Goal: Transaction & Acquisition: Purchase product/service

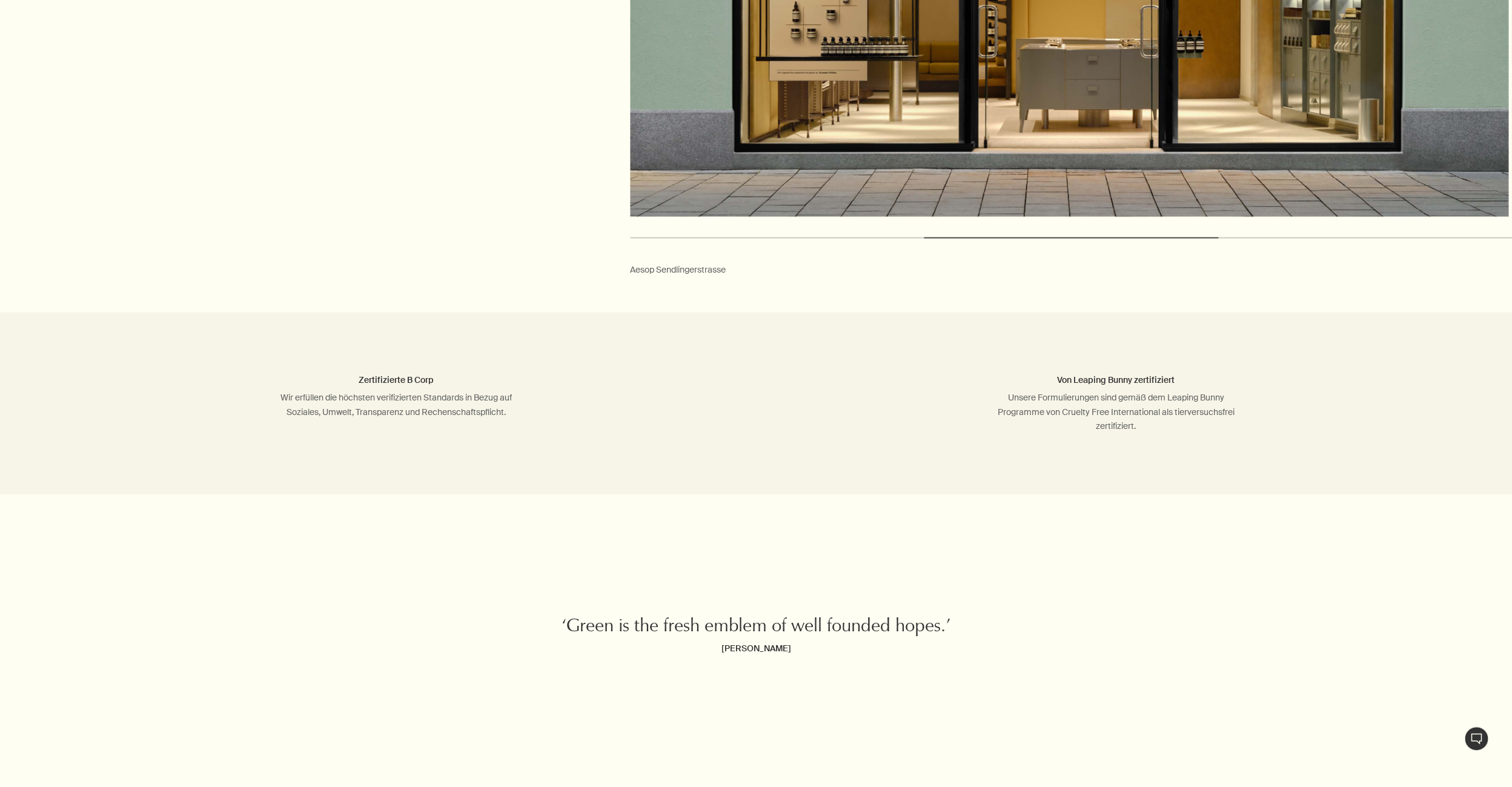
scroll to position [4791, 0]
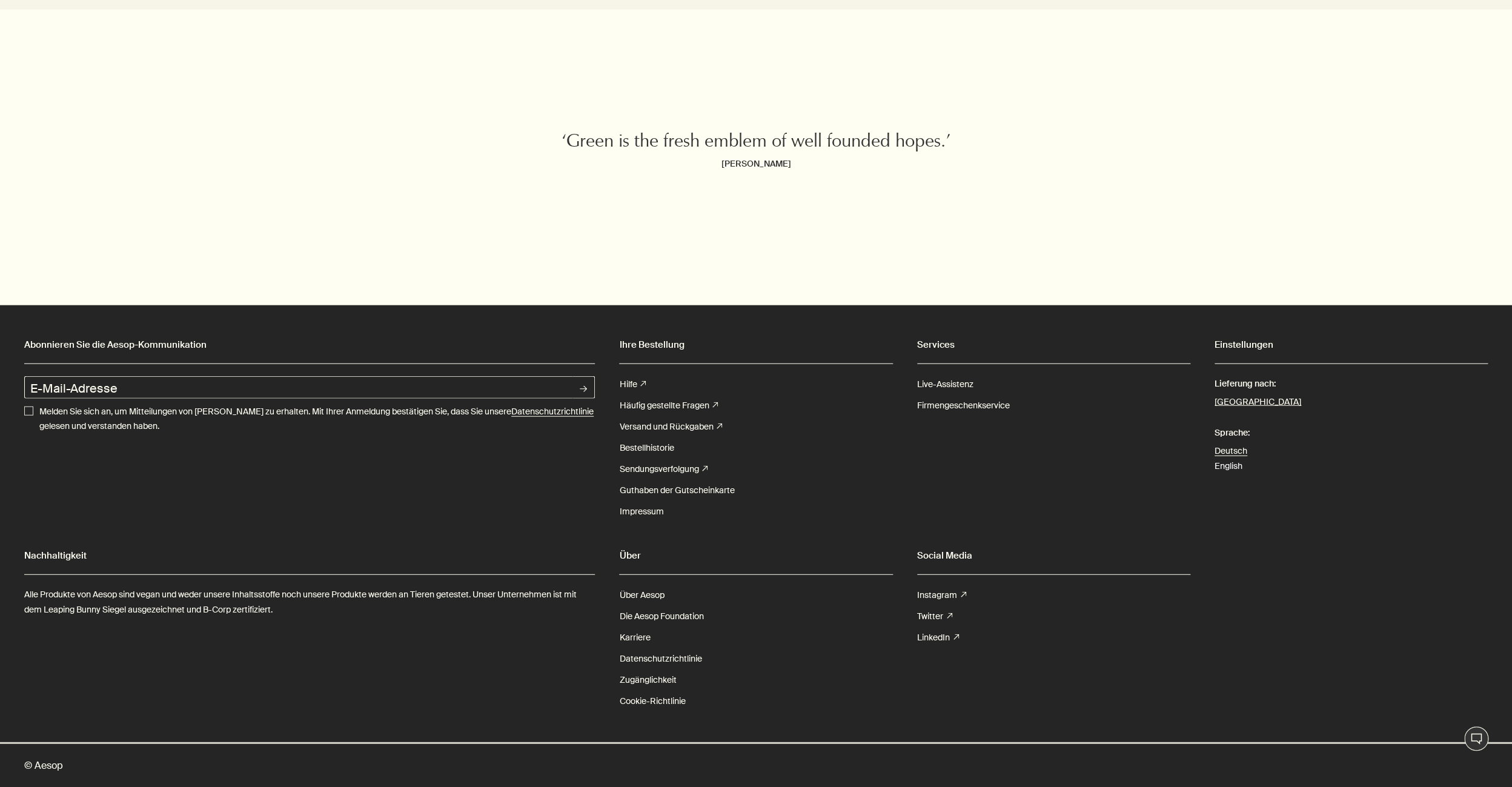
click at [1232, 464] on link "English" at bounding box center [1228, 466] width 28 height 11
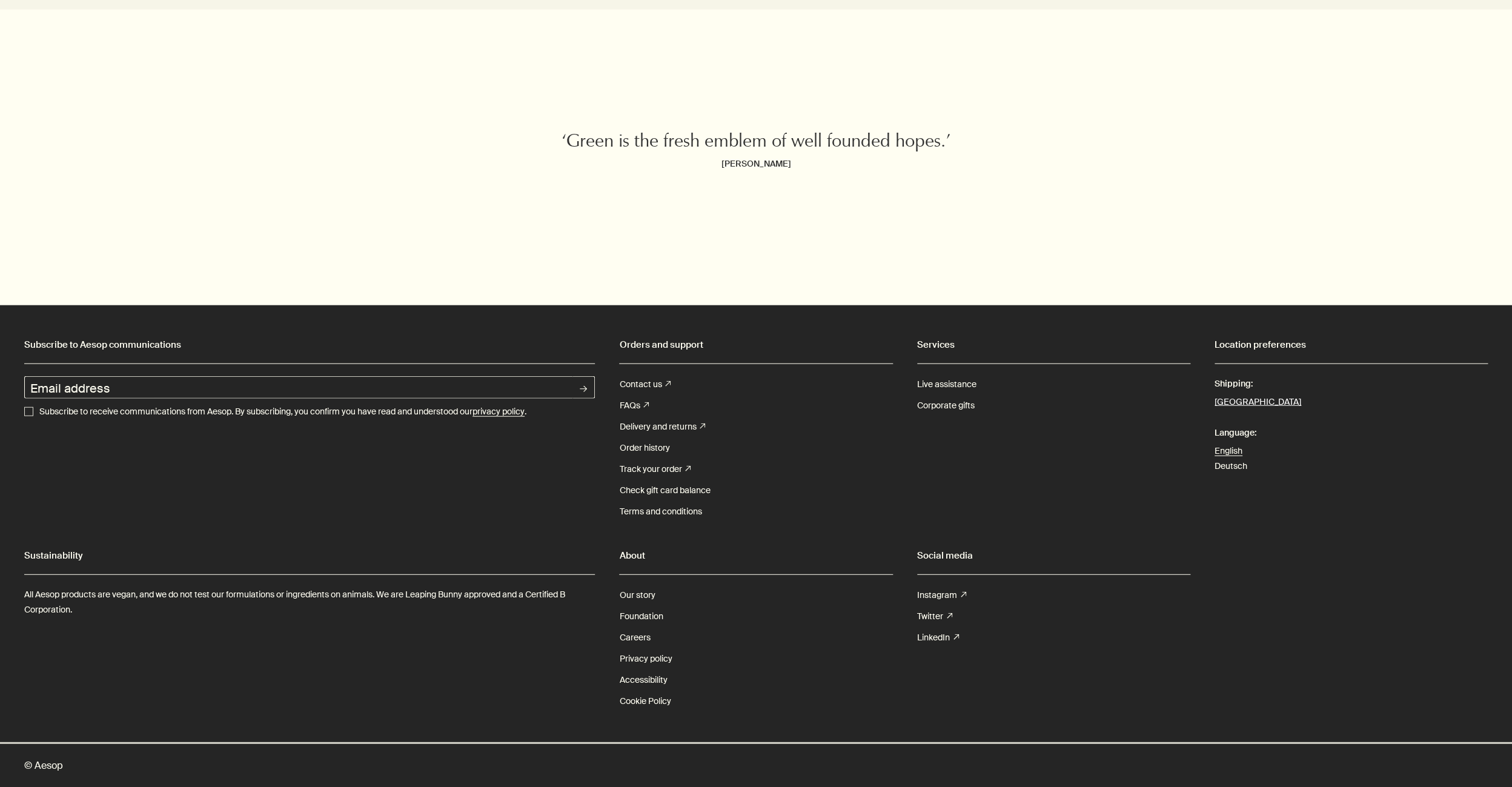
click at [1241, 403] on button "Germany" at bounding box center [1258, 401] width 87 height 15
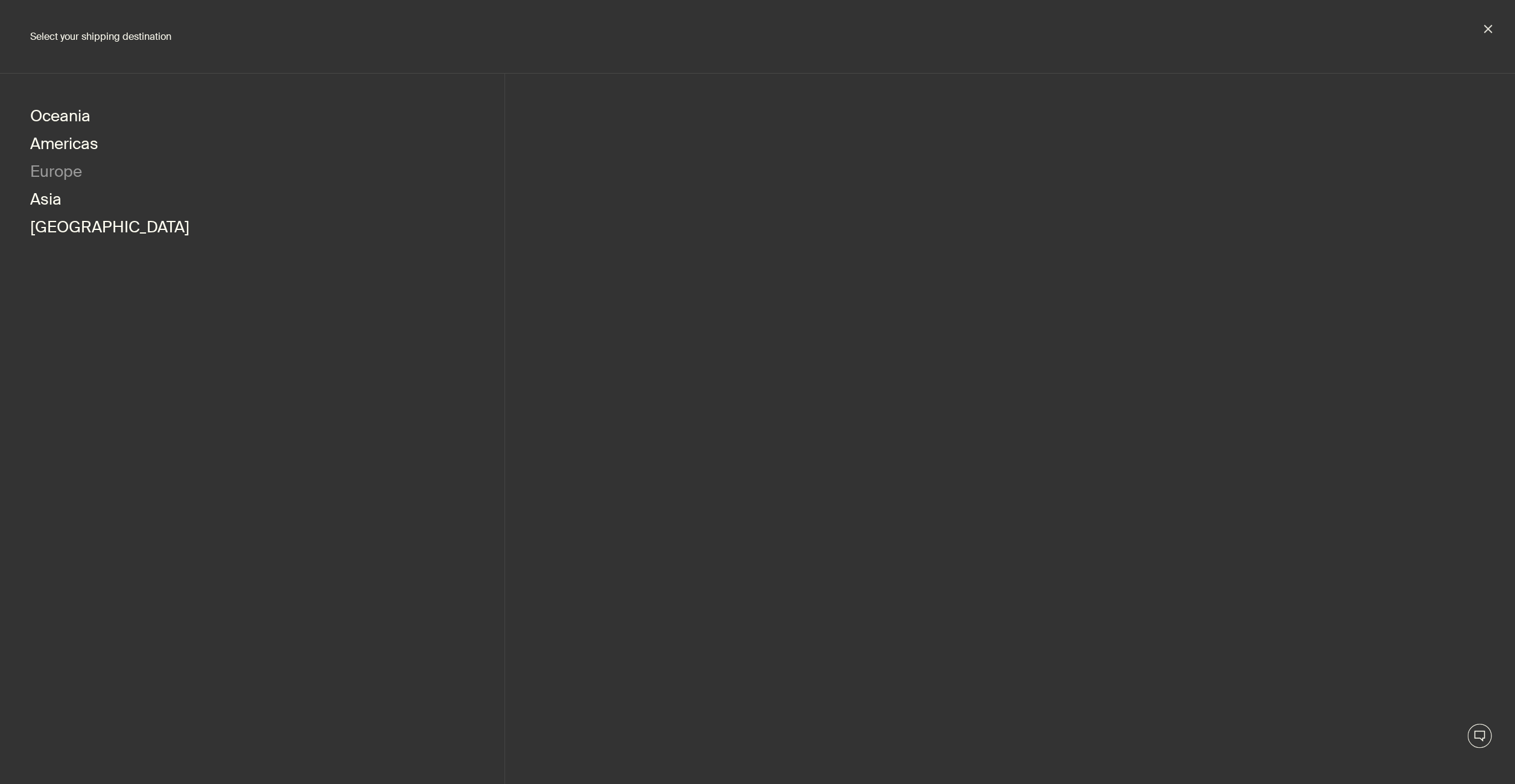
click at [75, 172] on button "Europe" at bounding box center [57, 172] width 52 height 28
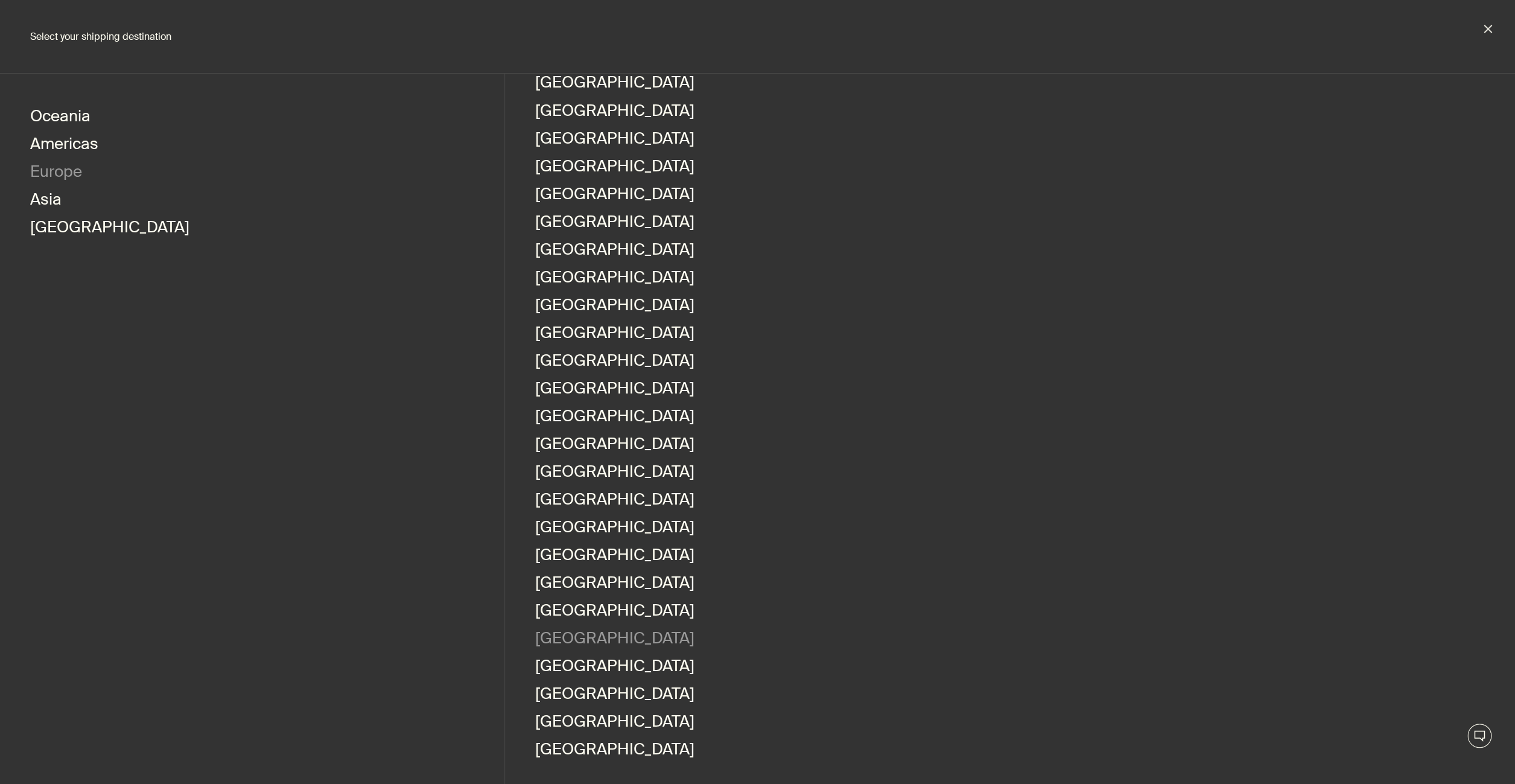
scroll to position [295, 0]
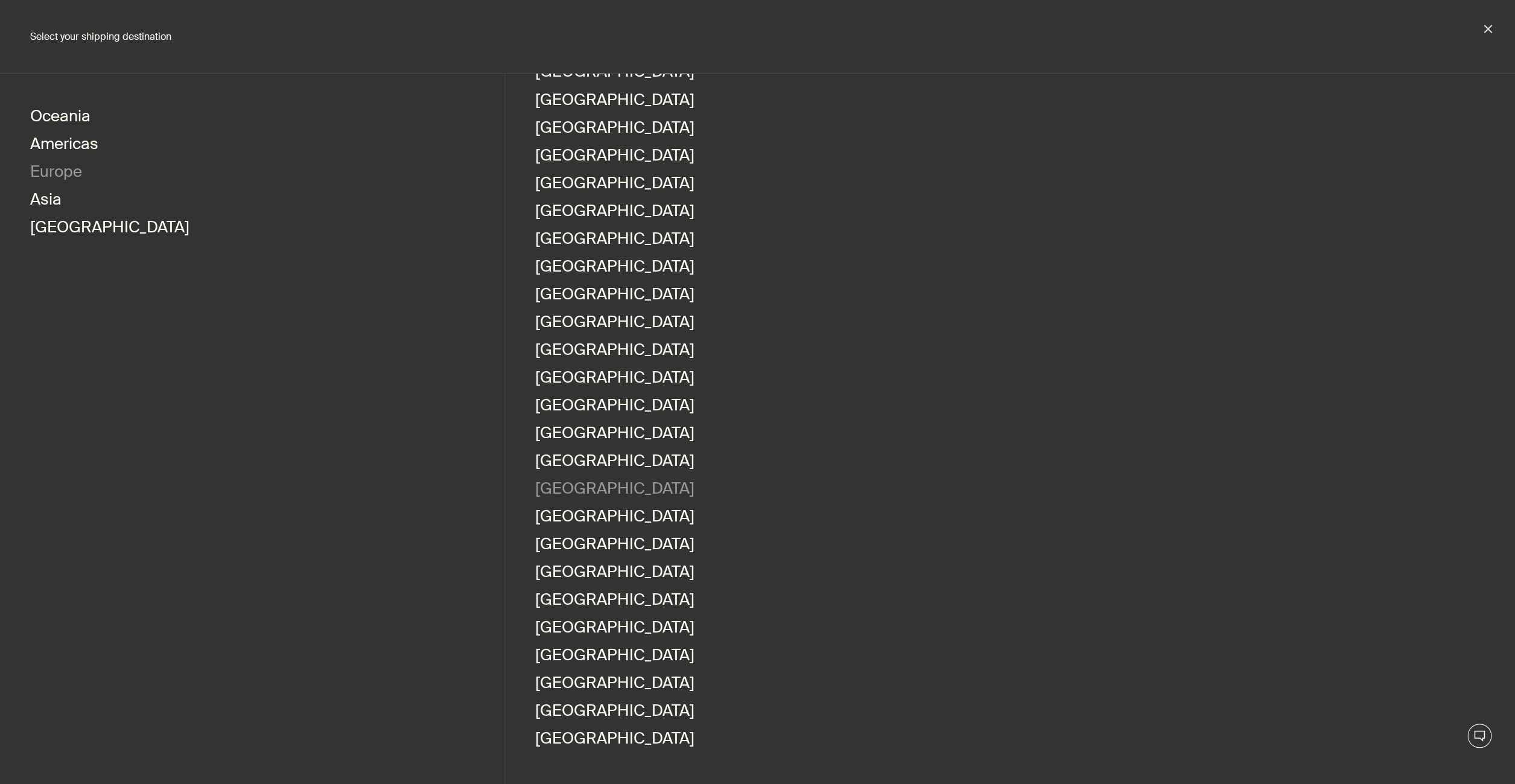
click at [566, 496] on link "Poland" at bounding box center [614, 489] width 159 height 28
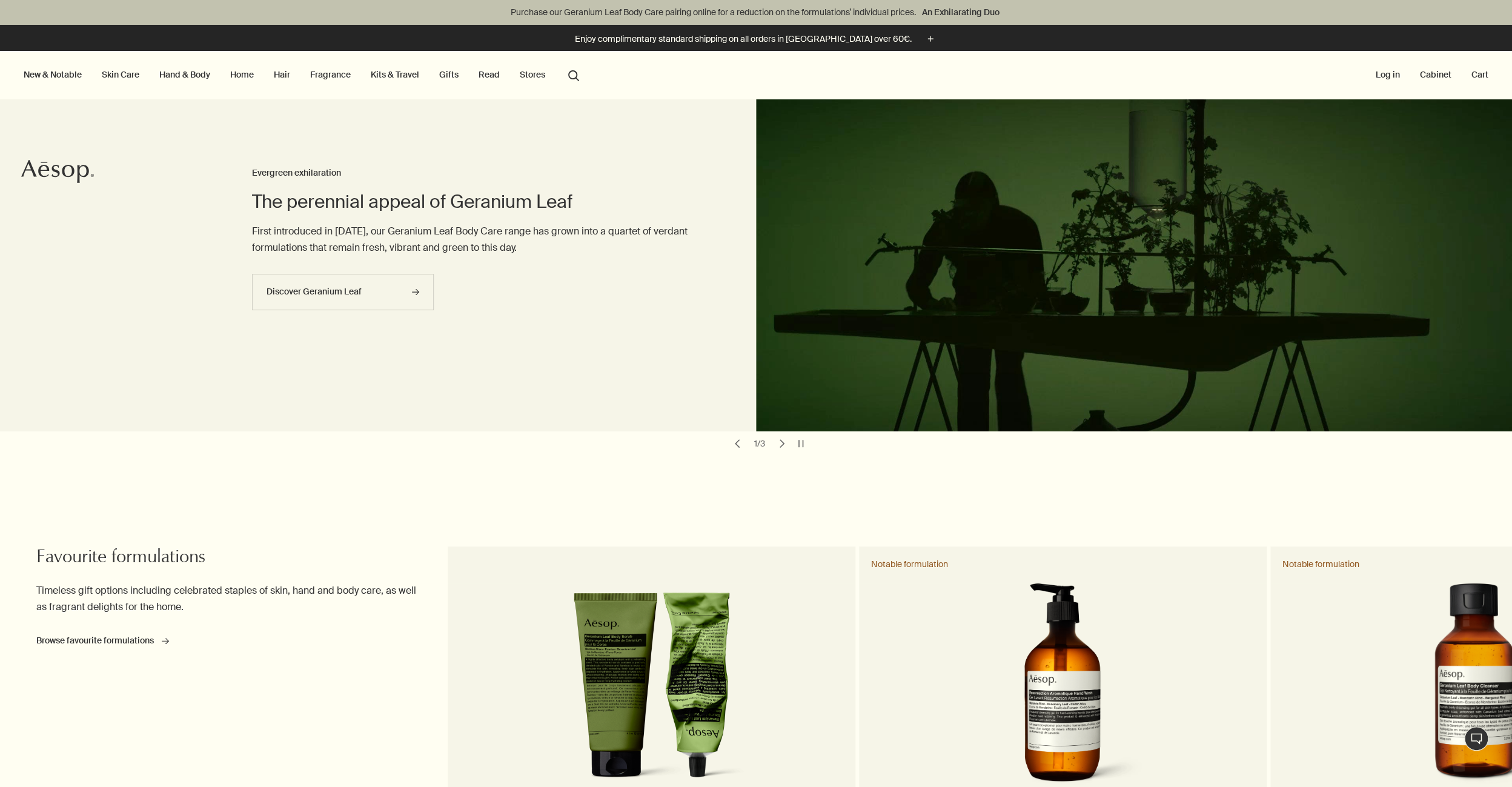
click at [237, 77] on link "Home" at bounding box center [243, 74] width 29 height 15
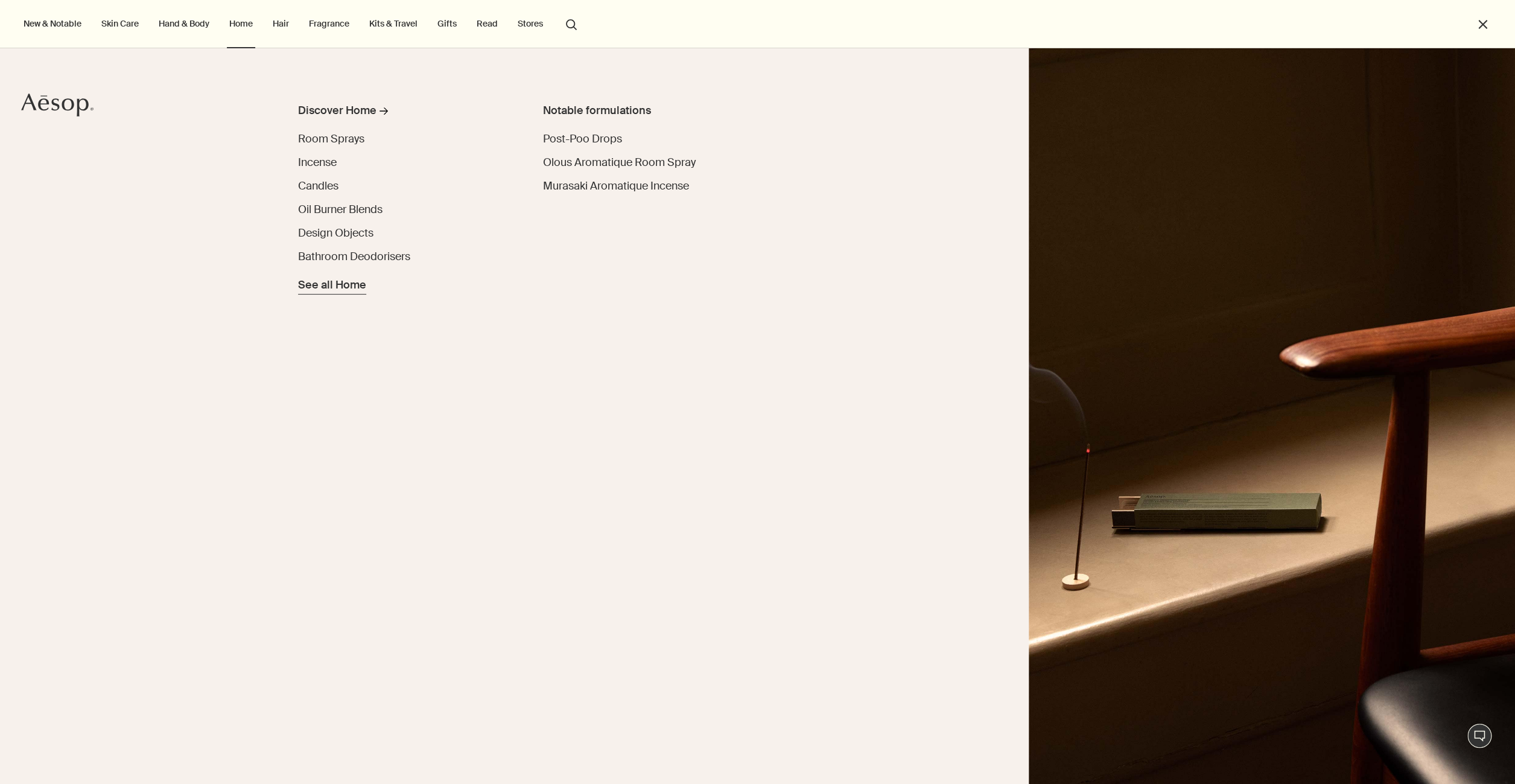
click at [327, 286] on span "See all Home" at bounding box center [332, 285] width 68 height 16
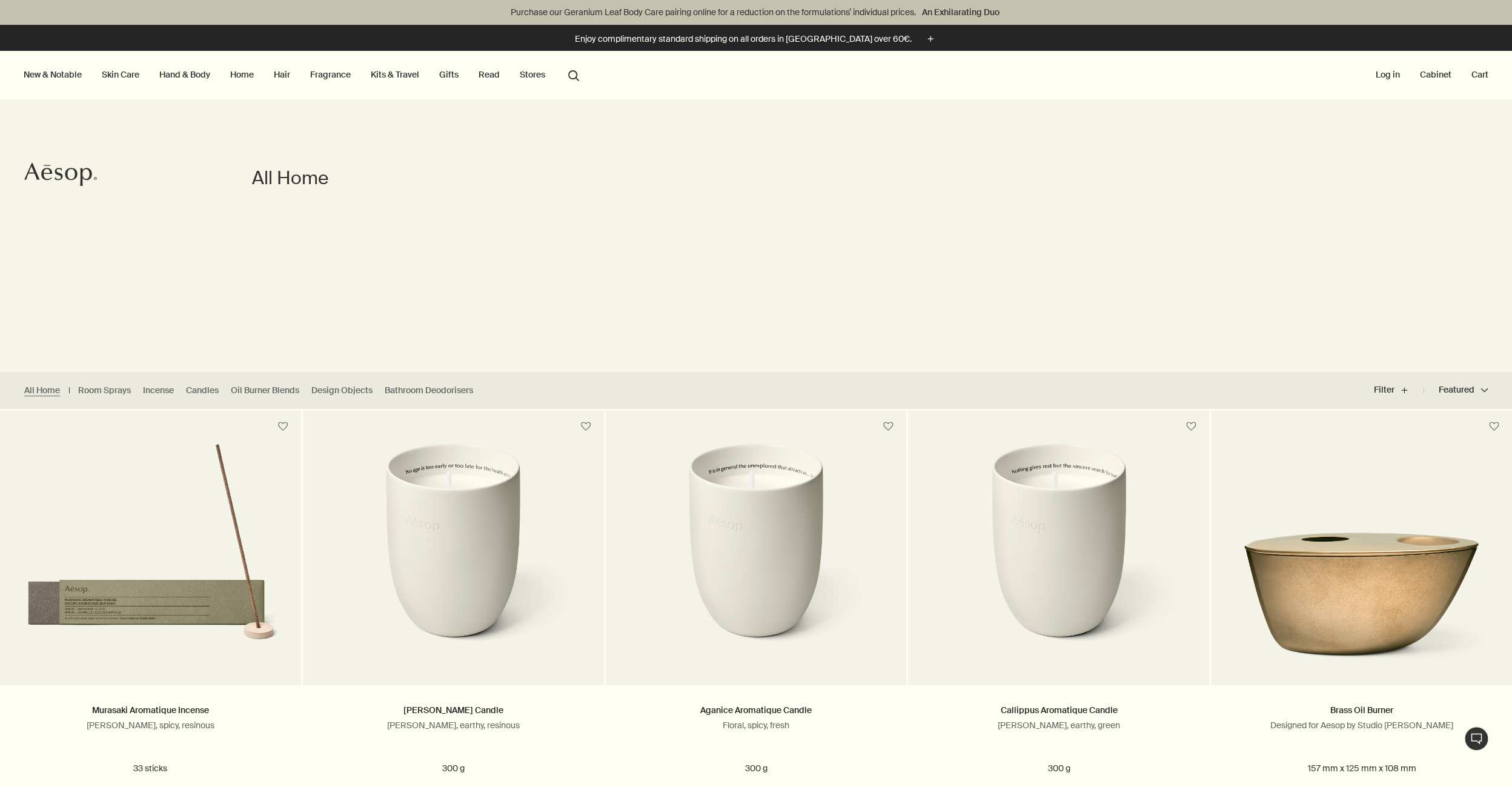
click at [605, 197] on div "All Home" at bounding box center [480, 235] width 455 height 272
click at [187, 76] on link "Hand & Body" at bounding box center [185, 74] width 56 height 15
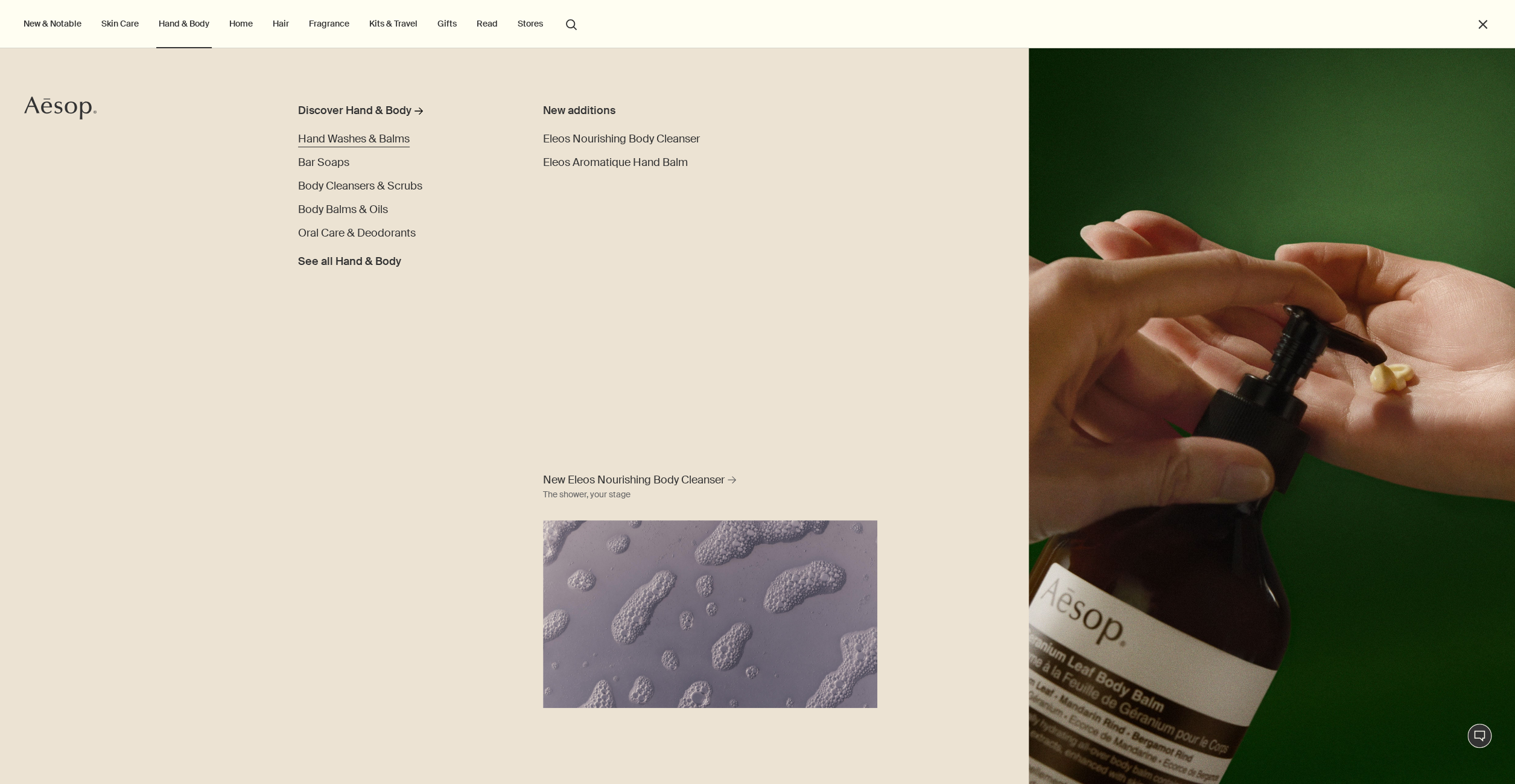
click at [380, 139] on span "Hand Washes & Balms" at bounding box center [354, 139] width 111 height 14
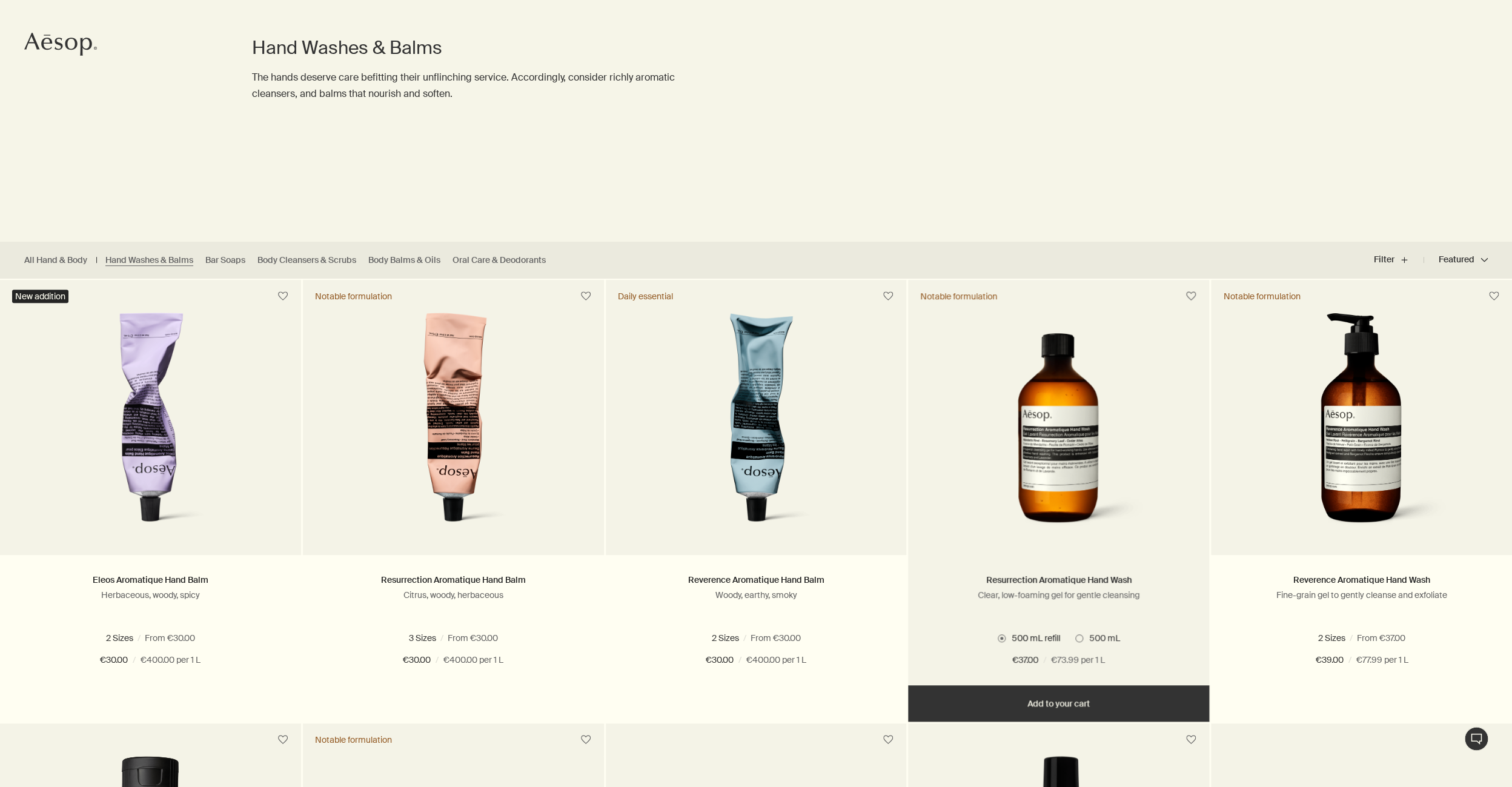
scroll to position [131, 0]
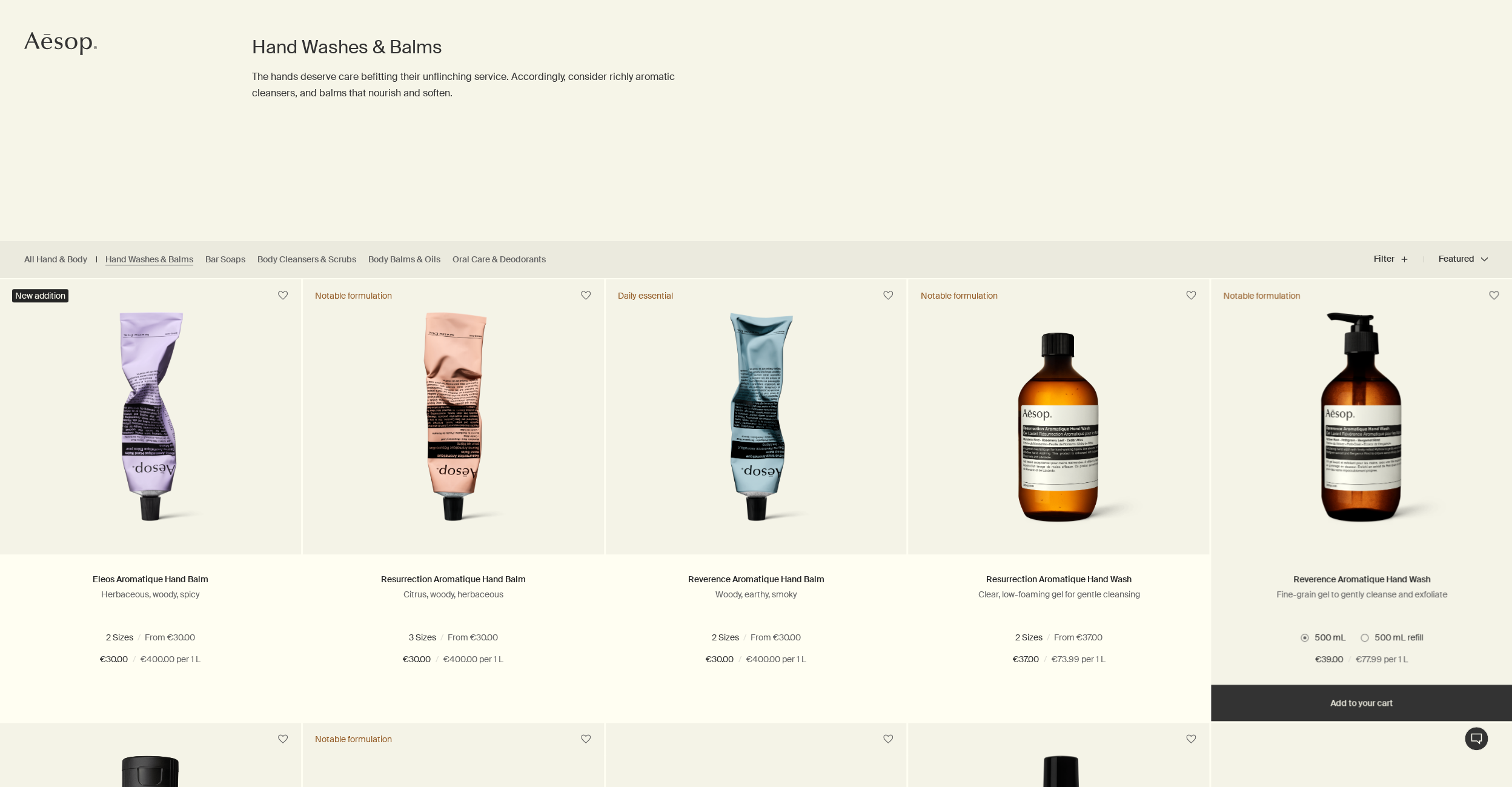
click at [1400, 388] on img at bounding box center [1361, 424] width 181 height 224
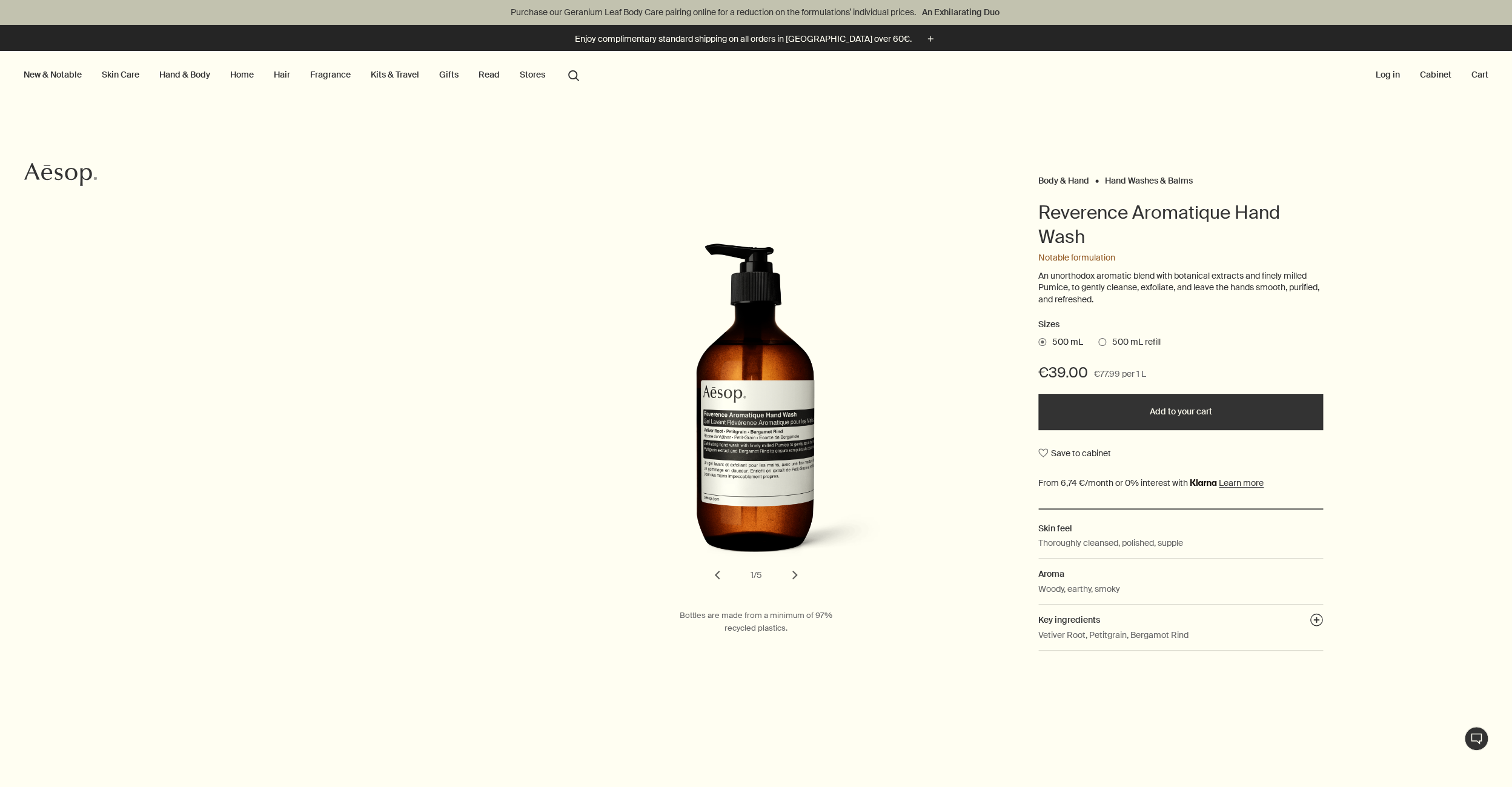
click at [1114, 335] on ul "500 mL 500 mL refill" at bounding box center [1181, 342] width 285 height 17
click at [1115, 343] on span "500 mL refill" at bounding box center [1133, 342] width 54 height 12
click at [1098, 343] on input "500 mL refill" at bounding box center [1098, 340] width 0 height 8
click at [1050, 341] on span "500 mL" at bounding box center [1065, 342] width 37 height 12
click at [1039, 341] on input "500 mL" at bounding box center [1039, 340] width 0 height 8
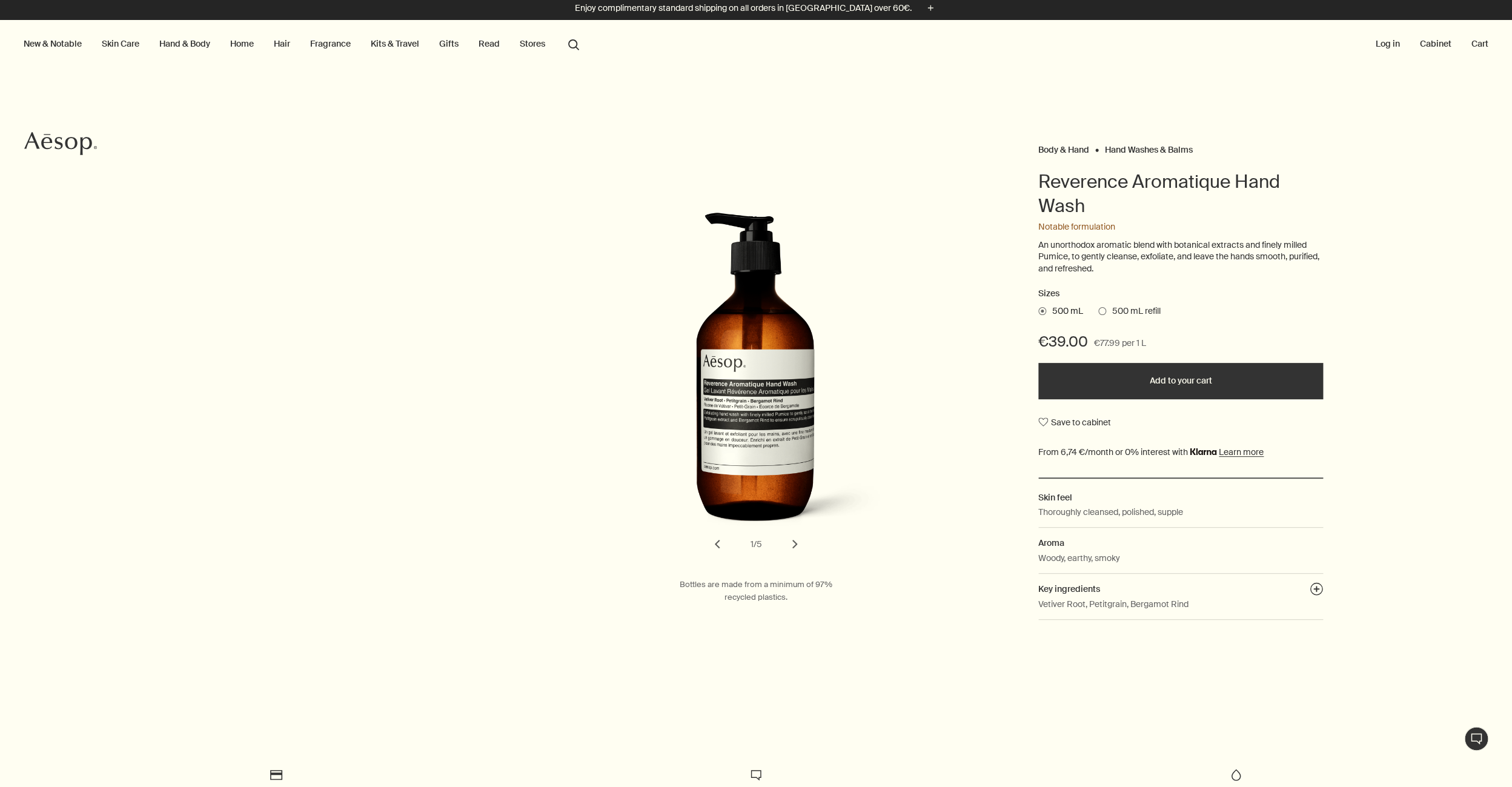
scroll to position [32, 0]
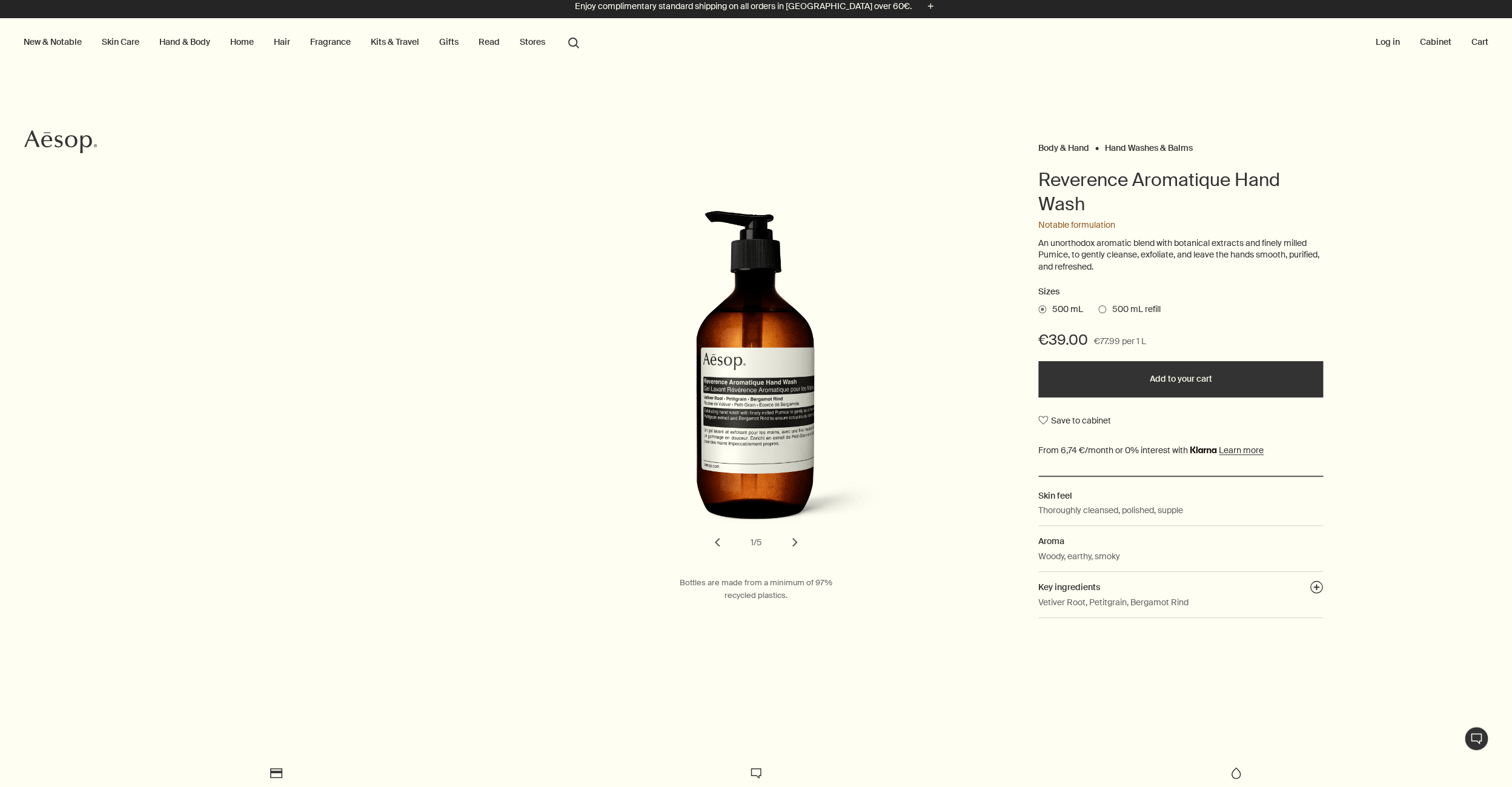
drag, startPoint x: 1158, startPoint y: 514, endPoint x: 1237, endPoint y: 486, distance: 83.8
click at [1158, 514] on p "Thoroughly cleansed, polished, supple" at bounding box center [1111, 509] width 145 height 14
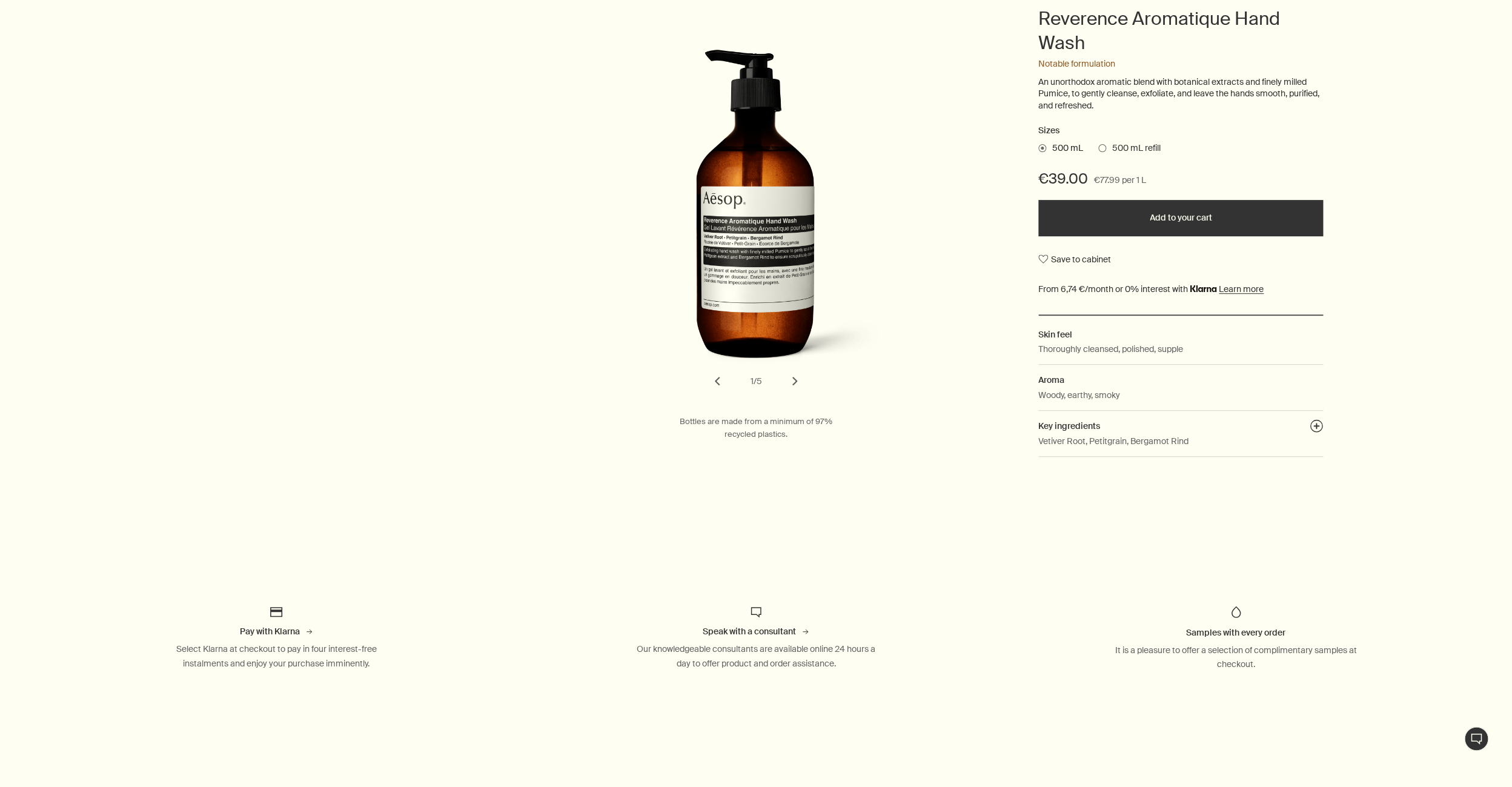
scroll to position [207, 0]
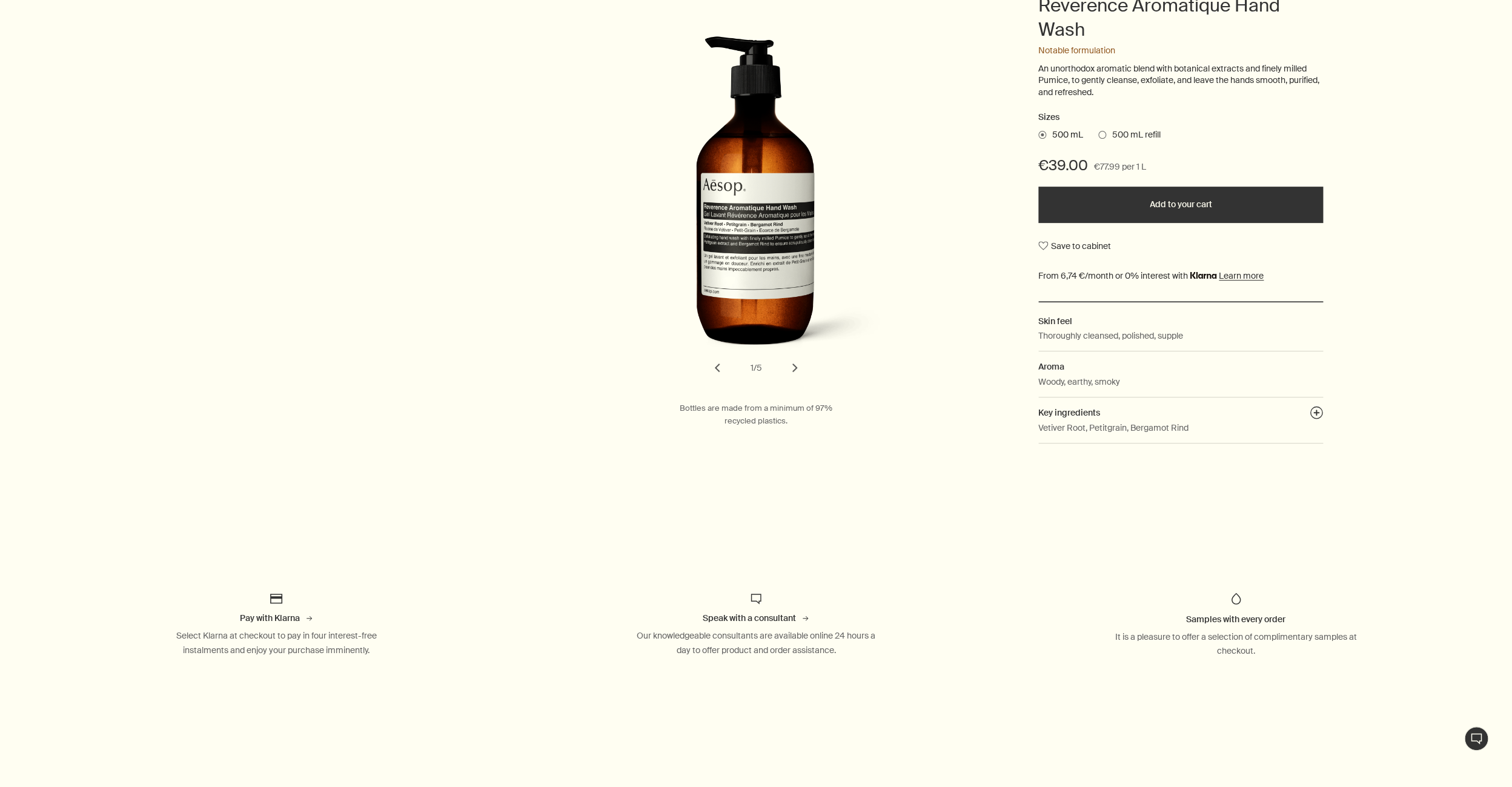
click at [1265, 552] on div "Body & Hand Hand Washes & Balms Reverence Aromatique Hand Wash Notable formulat…" at bounding box center [756, 226] width 1512 height 669
click at [1094, 548] on div "Body & Hand Hand Washes & Balms Reverence Aromatique Hand Wash Notable formulat…" at bounding box center [756, 226] width 1512 height 669
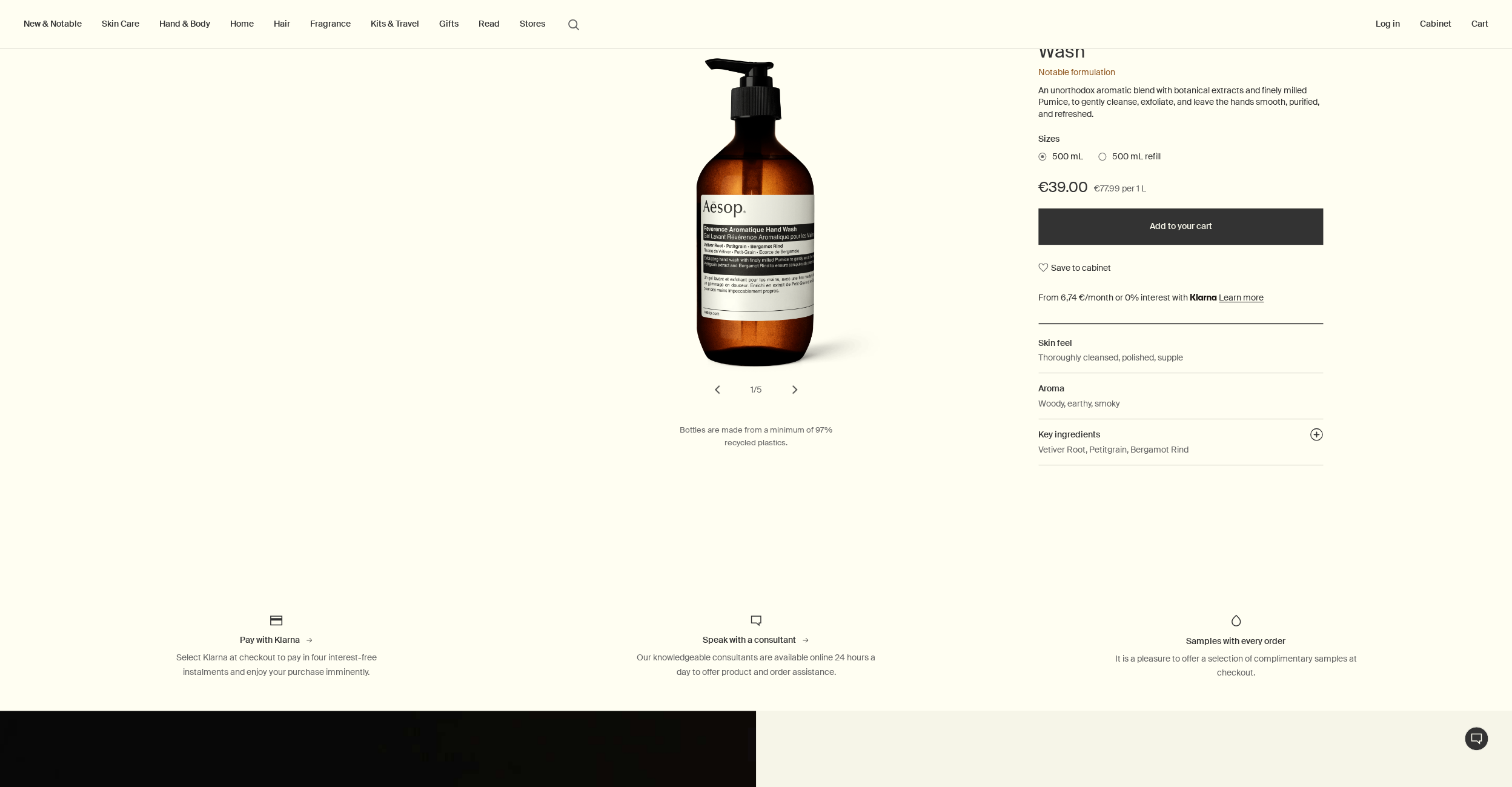
scroll to position [0, 0]
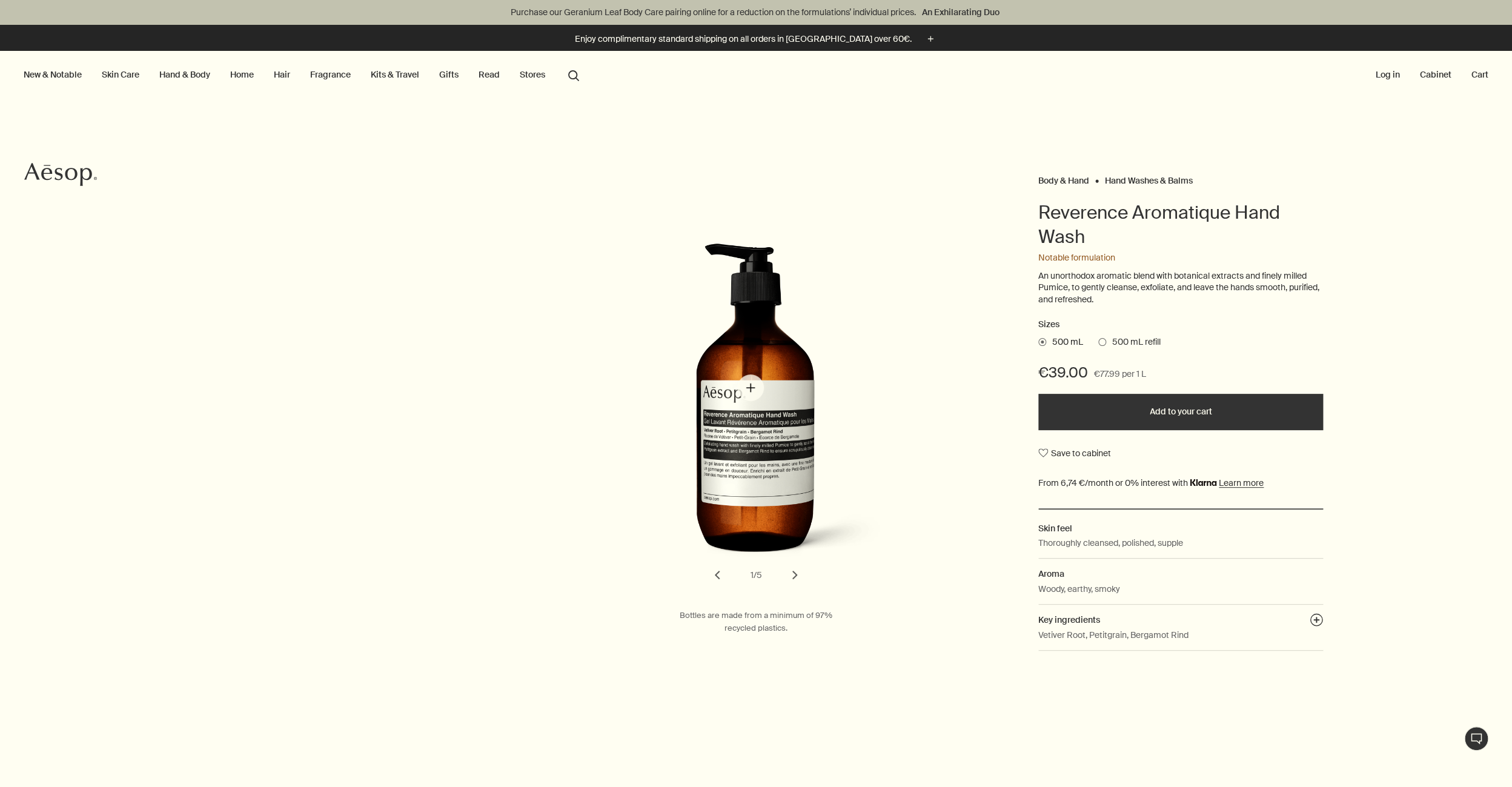
click at [751, 388] on img "Reverence Aromatique Hand Wash" at bounding box center [771, 407] width 267 height 330
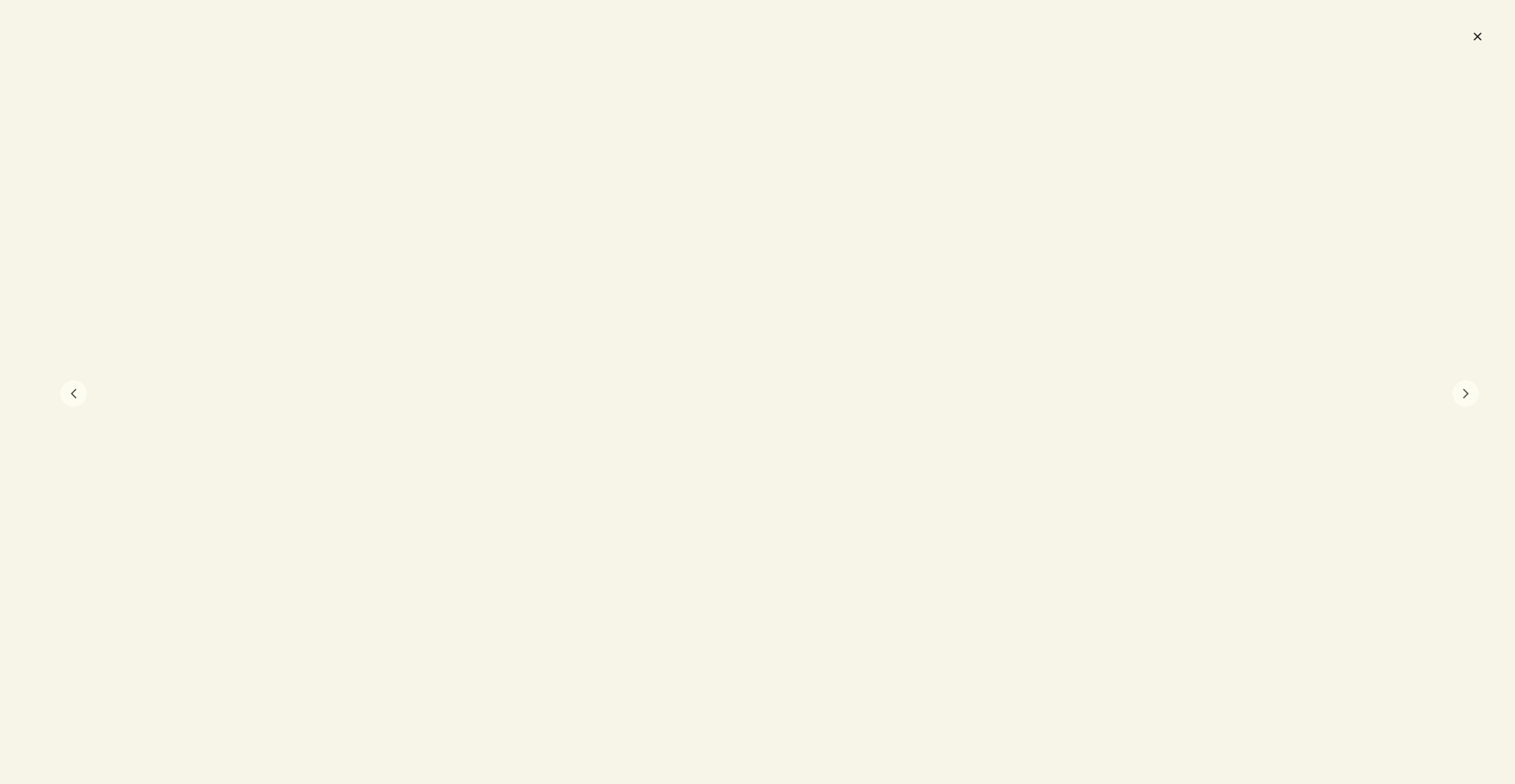
click at [1466, 392] on button "chevron" at bounding box center [1467, 393] width 27 height 27
click at [83, 399] on button "chevron" at bounding box center [74, 393] width 27 height 27
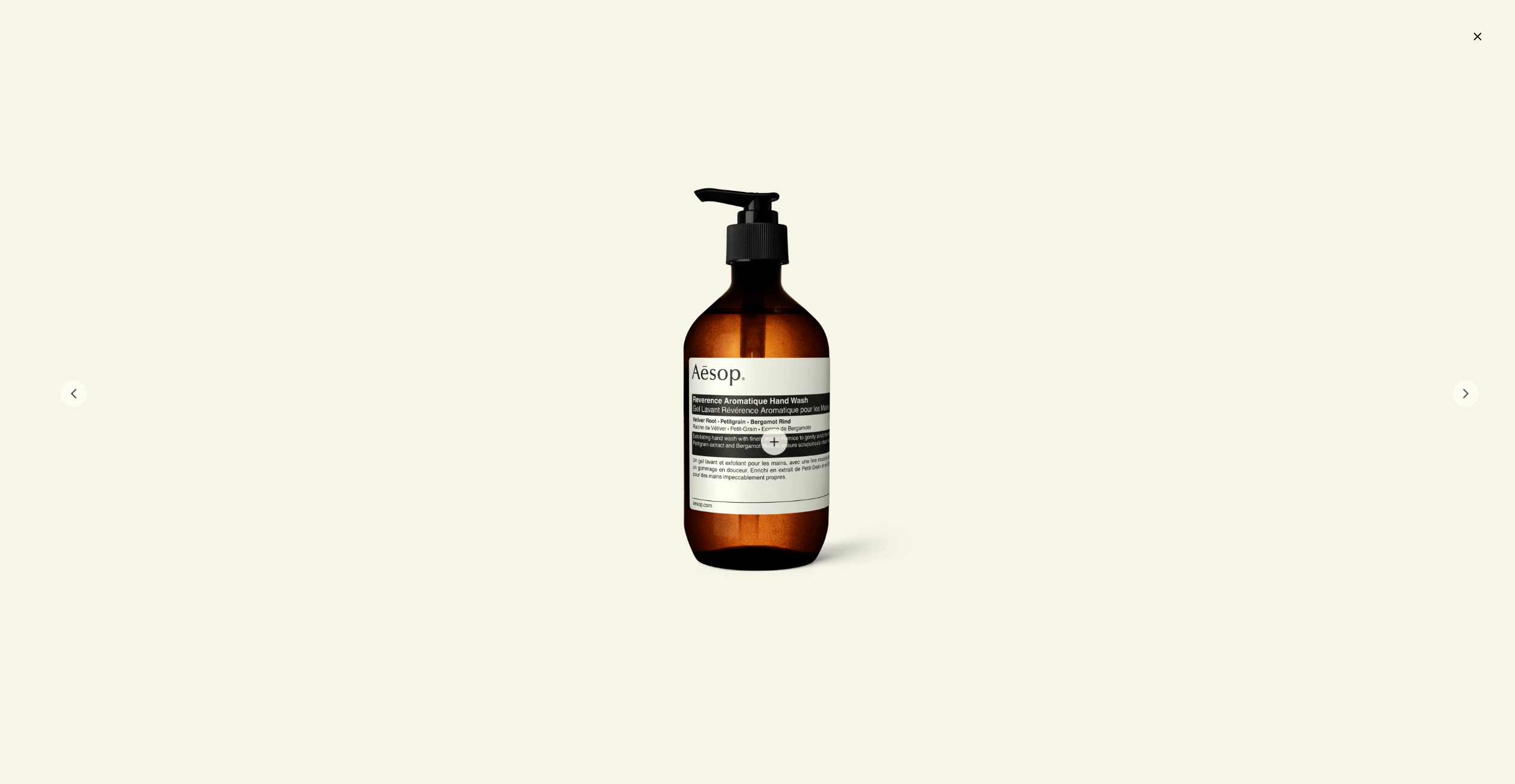
click at [774, 443] on div at bounding box center [757, 392] width 331 height 410
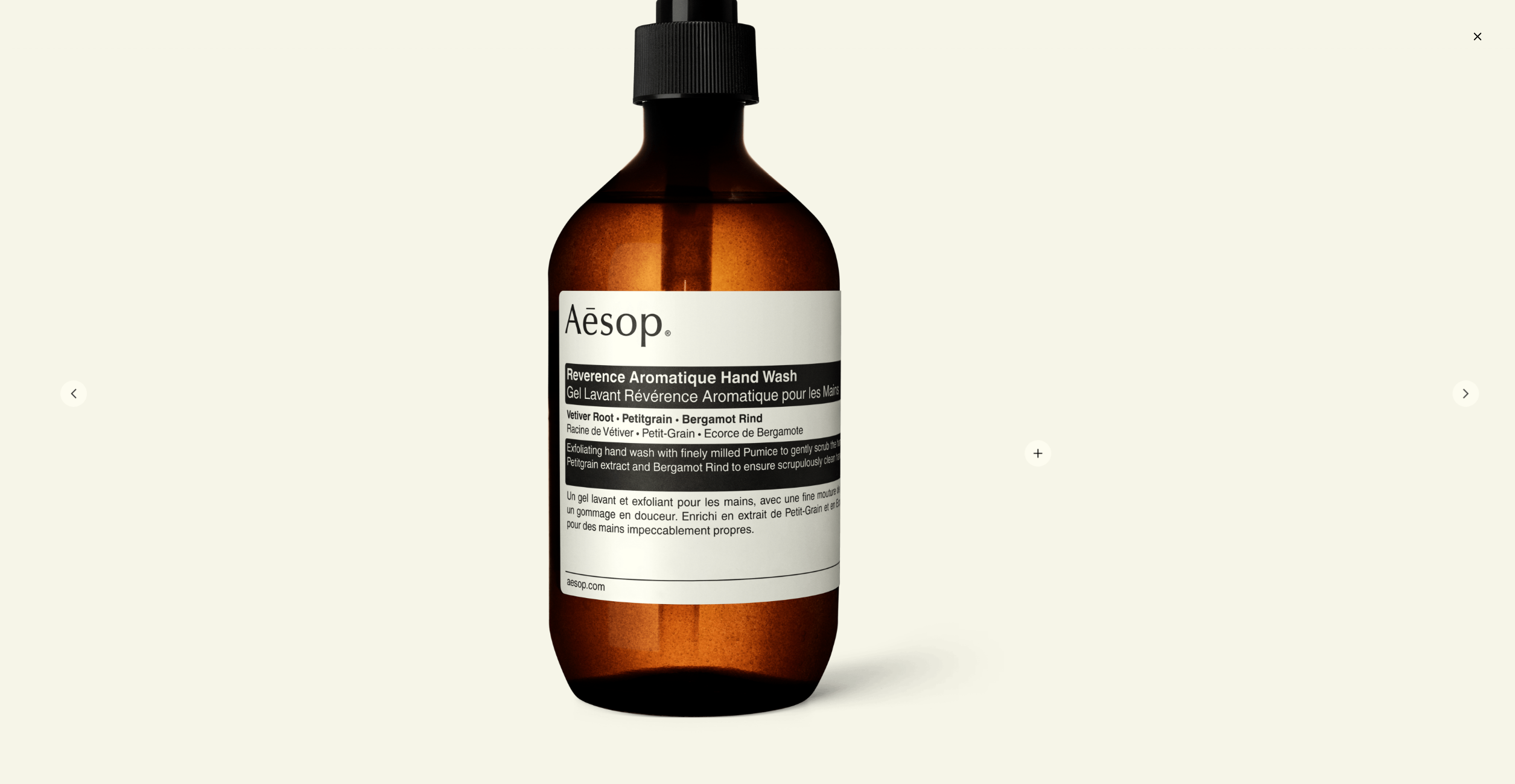
click at [1038, 454] on div at bounding box center [757, 392] width 1515 height 784
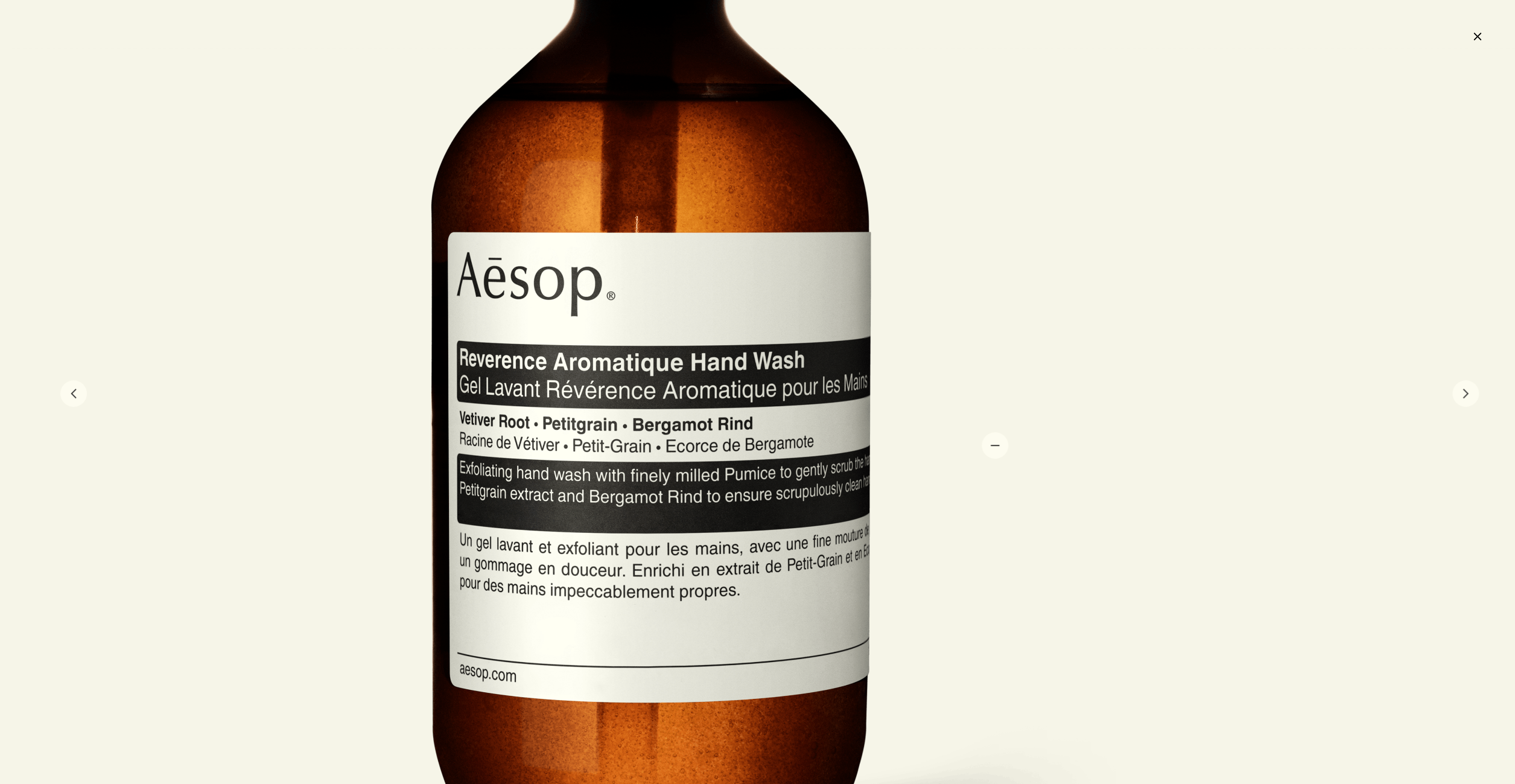
click at [995, 446] on div at bounding box center [654, 336] width 994 height 1231
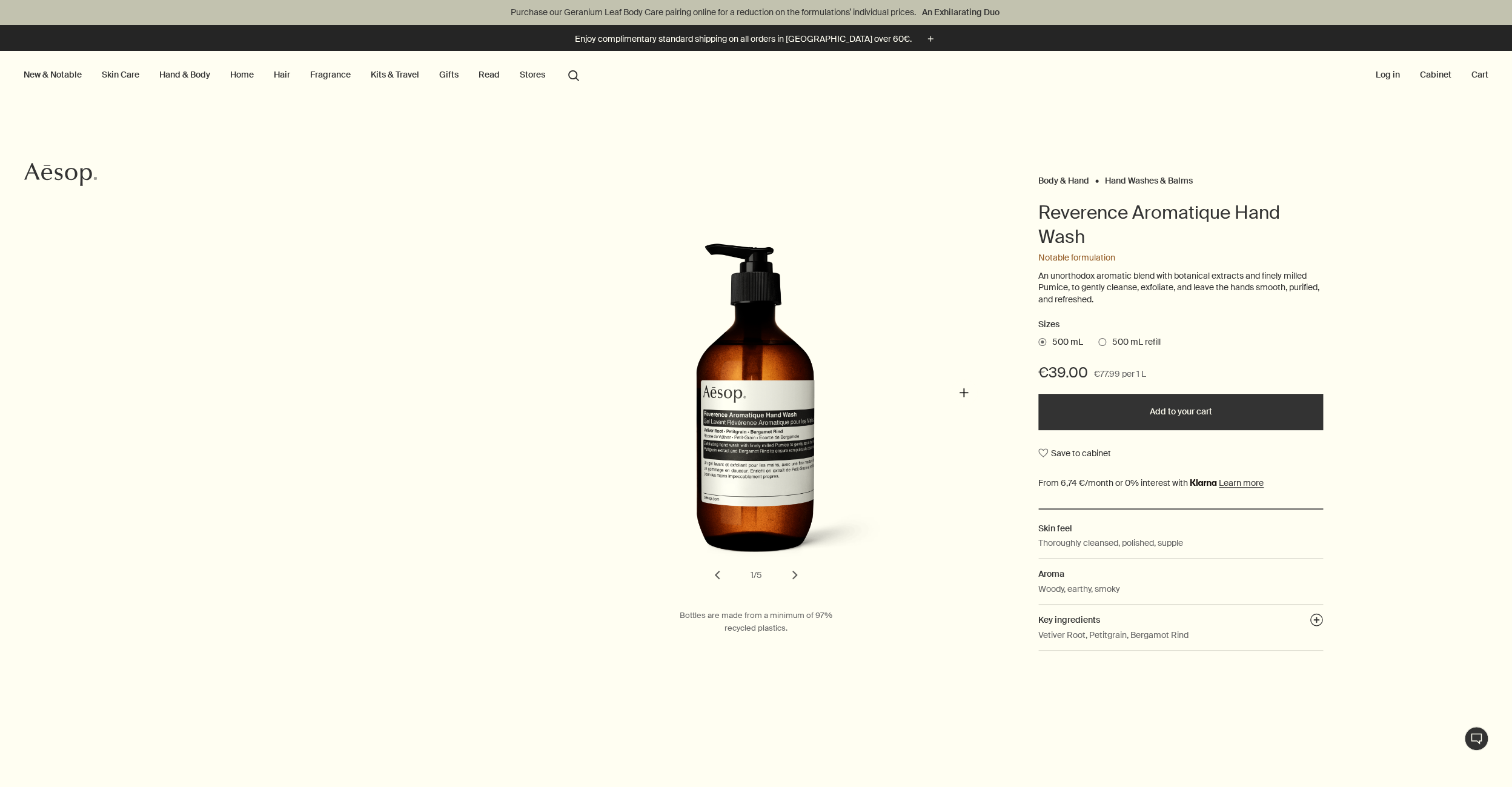
click at [841, 380] on img "Reverence Aromatique Hand Wash" at bounding box center [771, 407] width 267 height 330
